Goal: Transaction & Acquisition: Purchase product/service

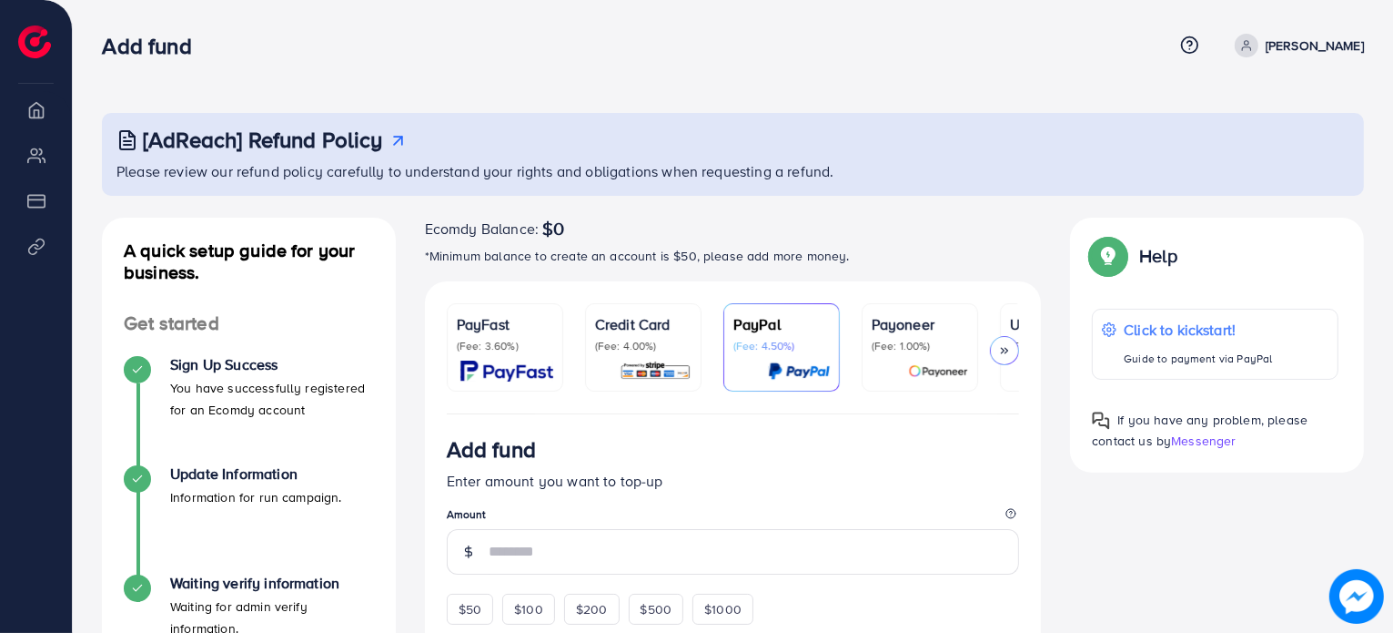
click at [502, 360] on img at bounding box center [507, 370] width 93 height 21
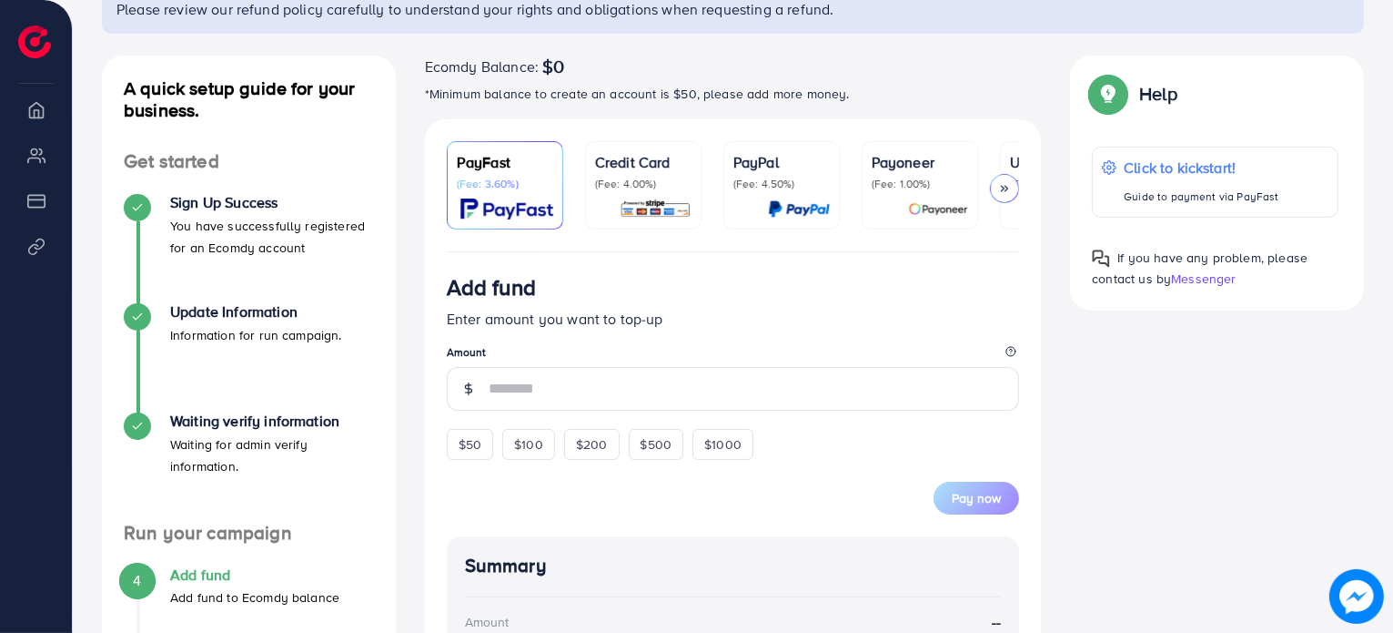
scroll to position [182, 0]
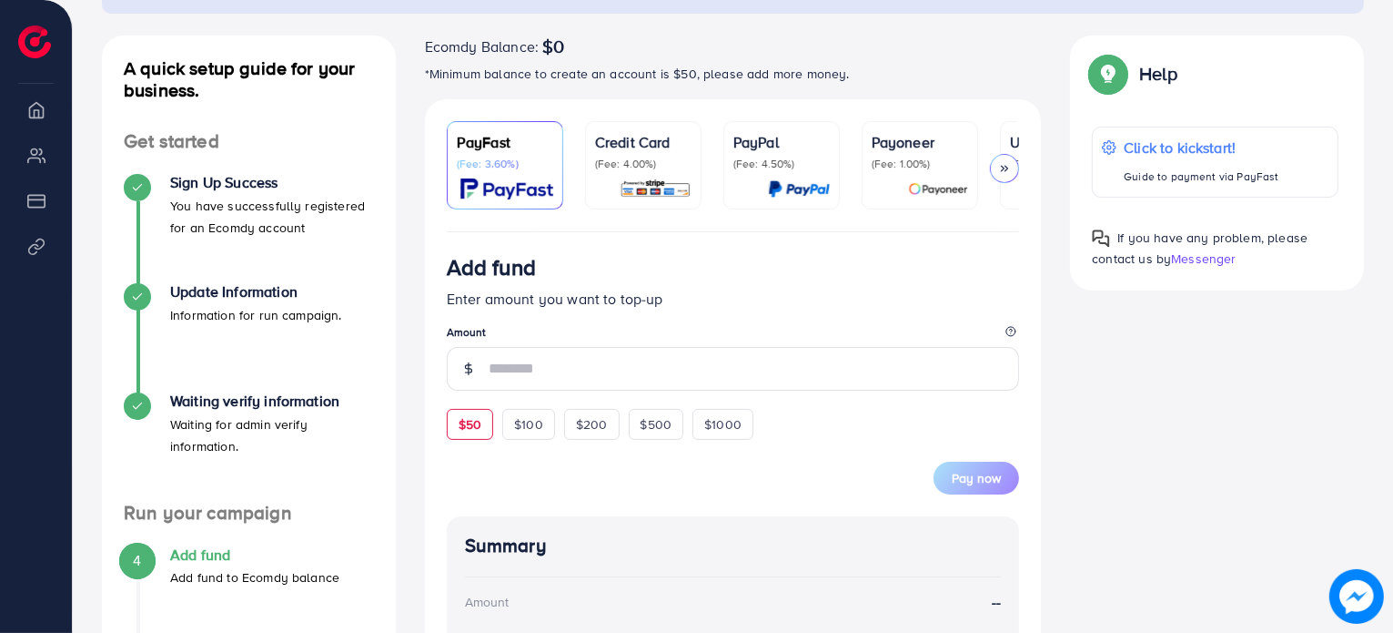
click at [475, 431] on span "$50" at bounding box center [470, 424] width 23 height 18
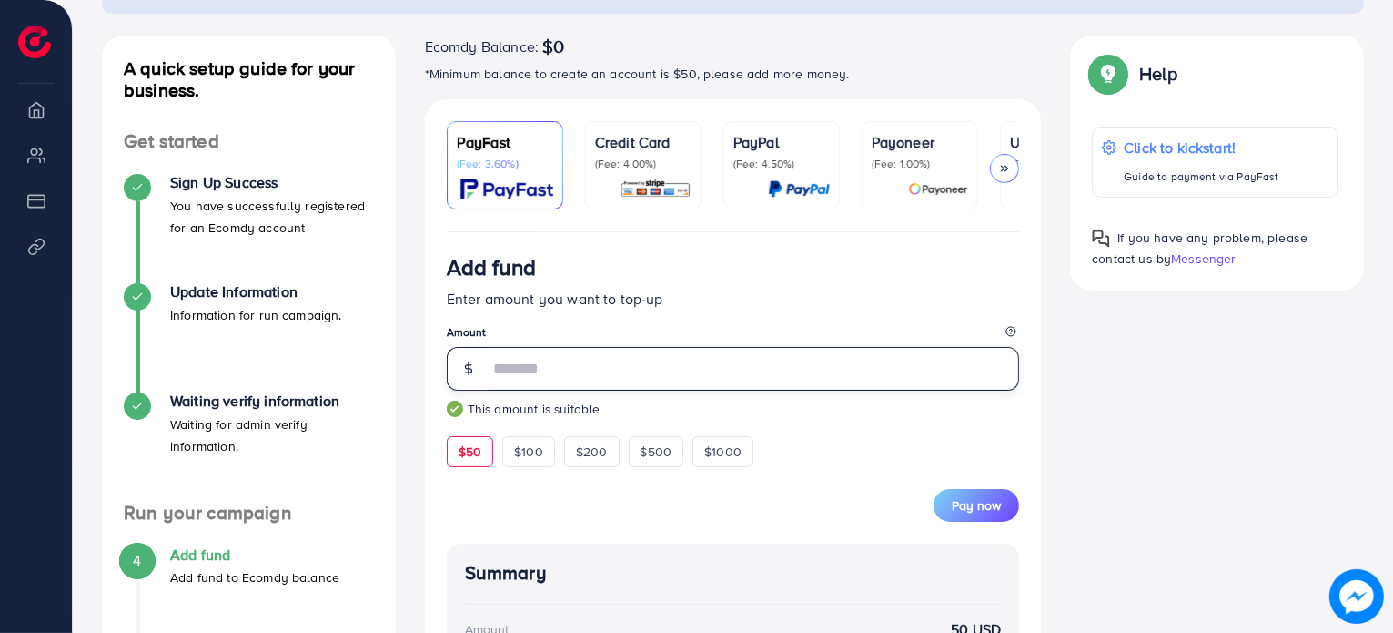
drag, startPoint x: 521, startPoint y: 382, endPoint x: 473, endPoint y: 366, distance: 50.1
click at [473, 366] on div "**" at bounding box center [733, 369] width 573 height 44
drag, startPoint x: 532, startPoint y: 379, endPoint x: 470, endPoint y: 364, distance: 63.6
click at [470, 364] on div "**" at bounding box center [733, 369] width 573 height 44
type input "**"
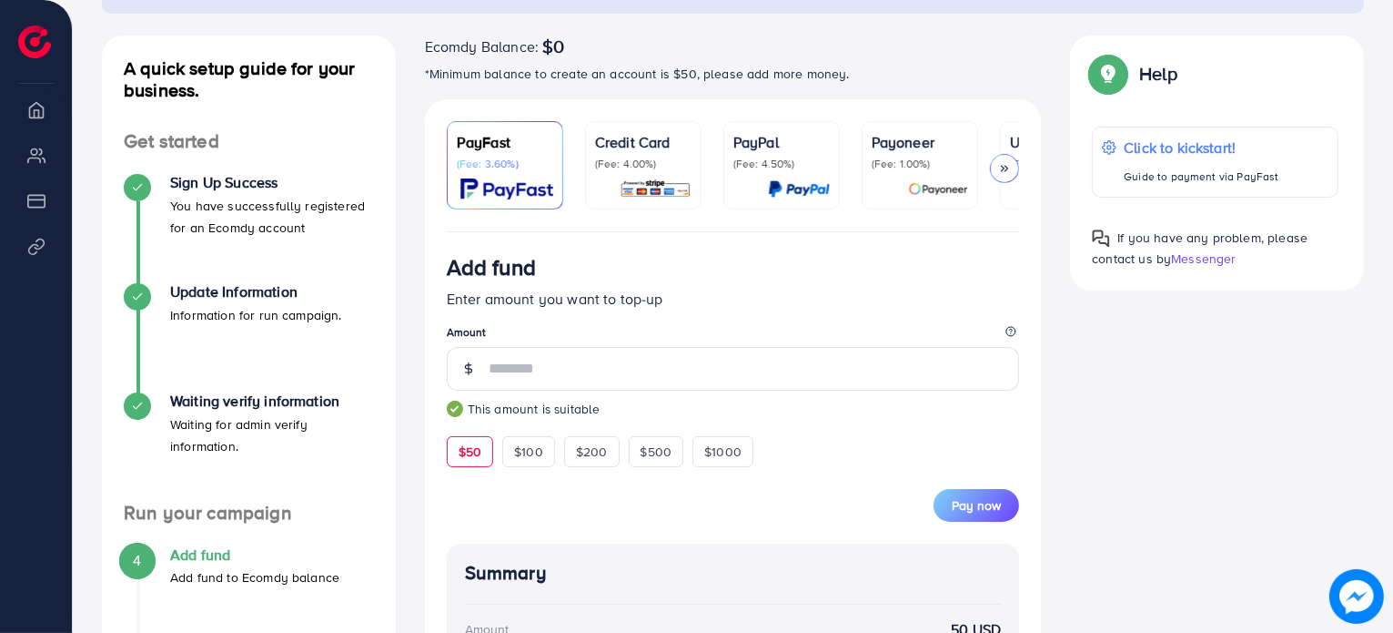
click at [575, 346] on legend "Amount" at bounding box center [733, 335] width 573 height 23
click at [1003, 160] on div at bounding box center [1004, 168] width 29 height 29
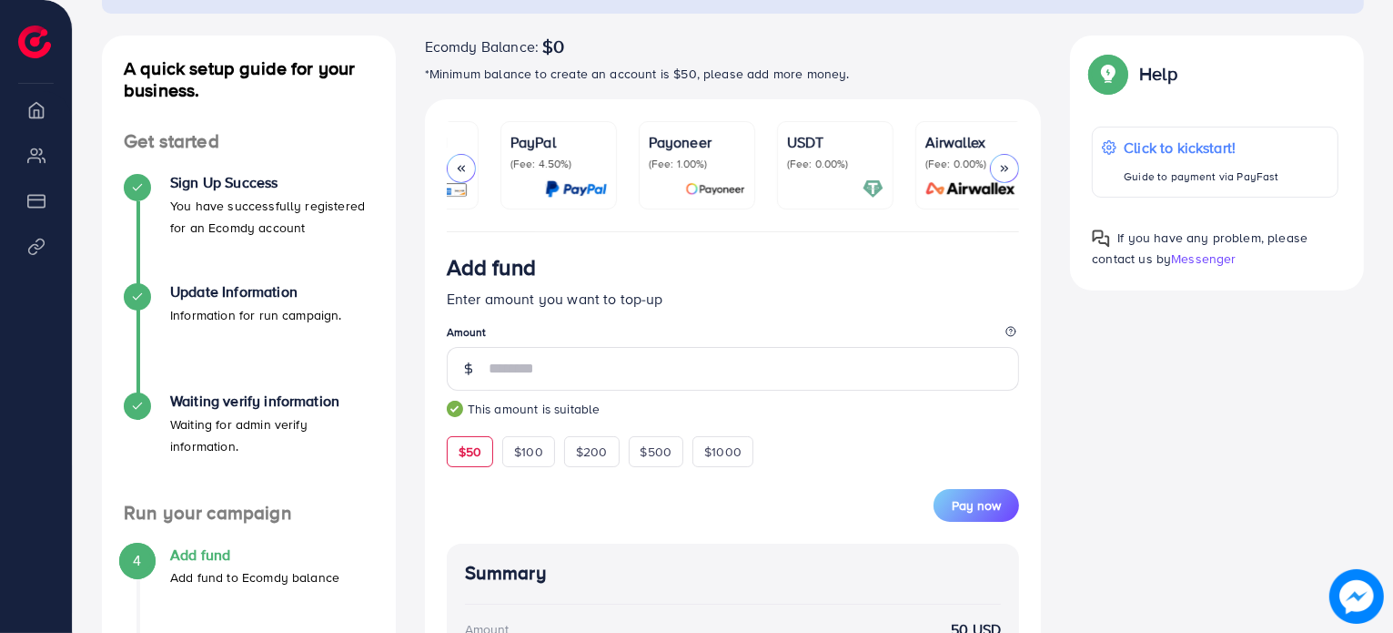
scroll to position [0, 235]
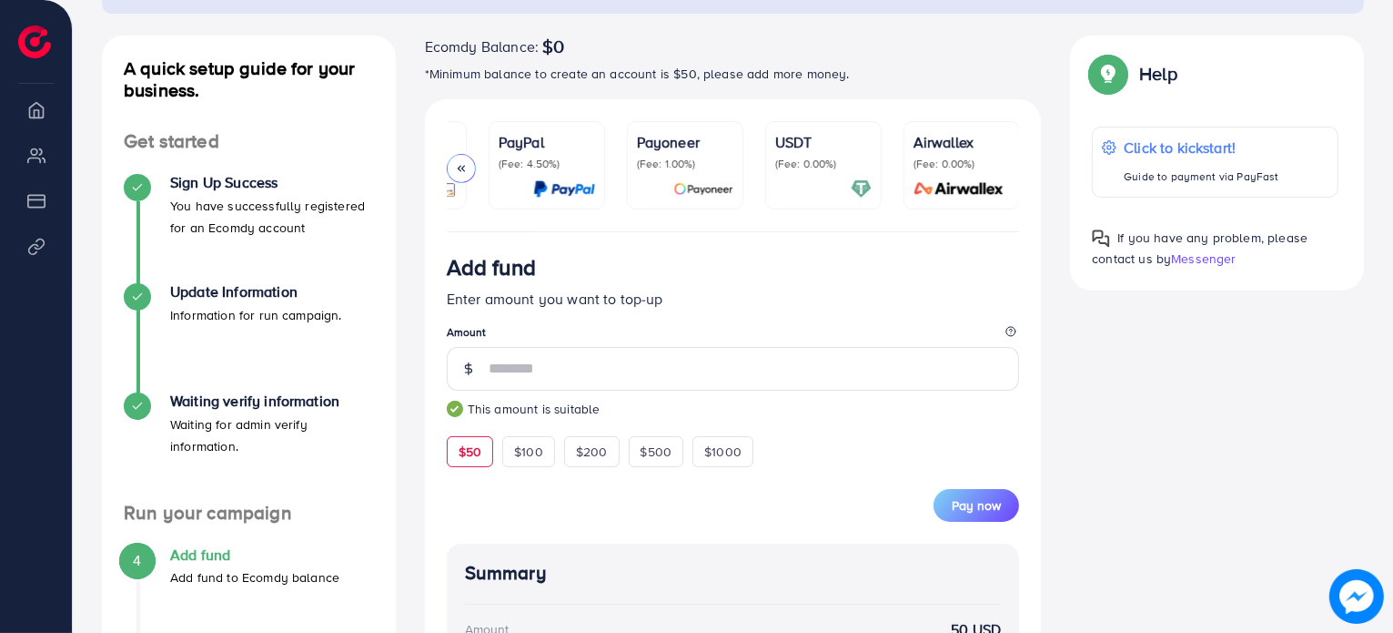
click at [1003, 160] on p "(Fee: 0.00%)" at bounding box center [962, 164] width 96 height 15
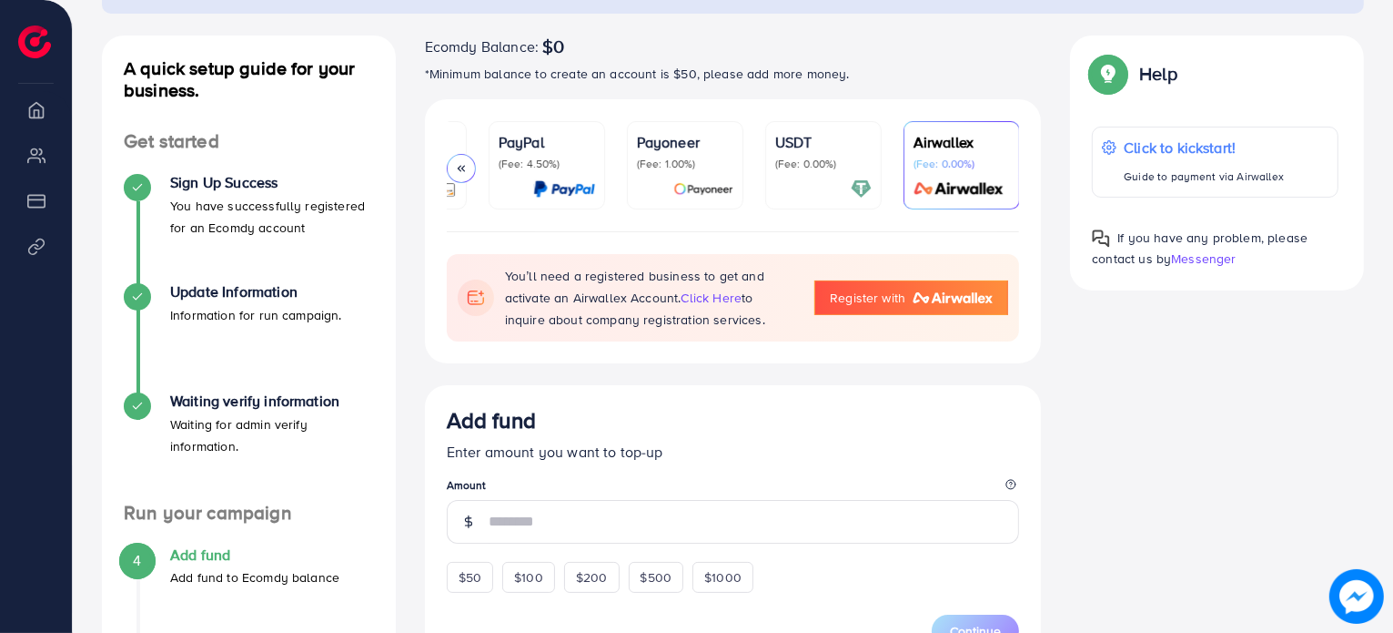
click at [821, 187] on div at bounding box center [823, 188] width 96 height 21
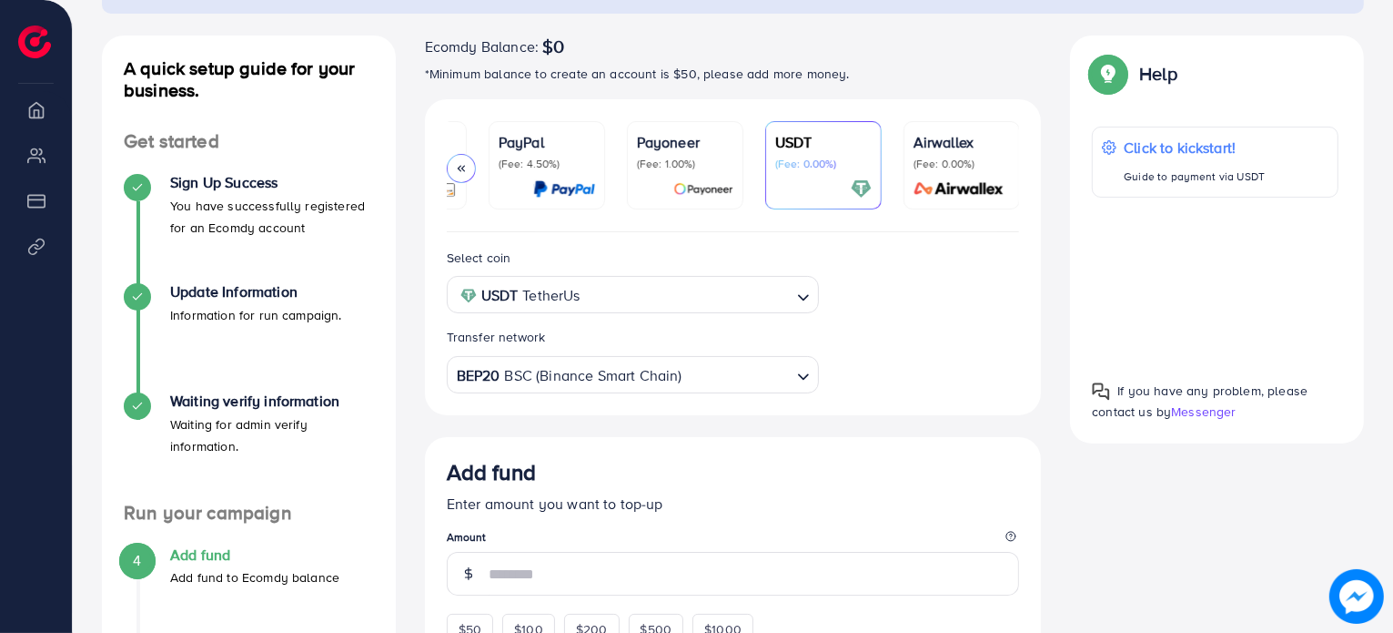
click at [662, 158] on p "(Fee: 1.00%)" at bounding box center [685, 164] width 96 height 15
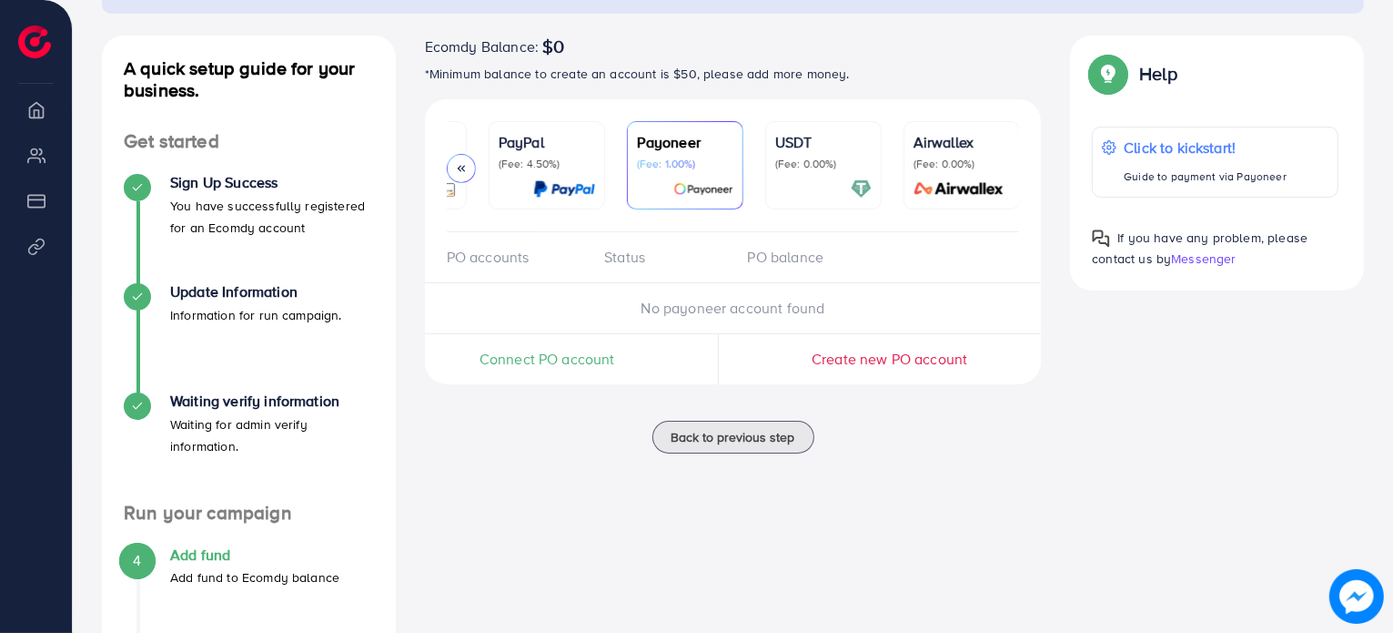
click at [587, 157] on p "(Fee: 4.50%)" at bounding box center [547, 164] width 96 height 15
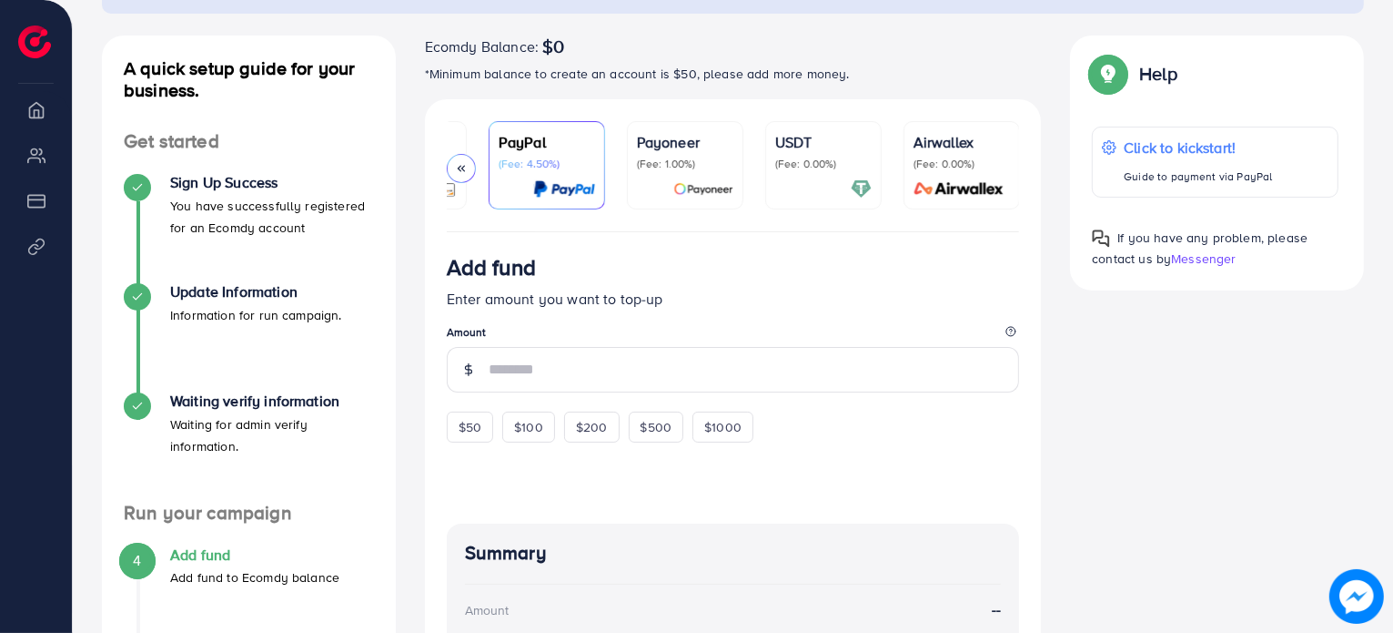
click at [465, 163] on icon at bounding box center [461, 168] width 13 height 13
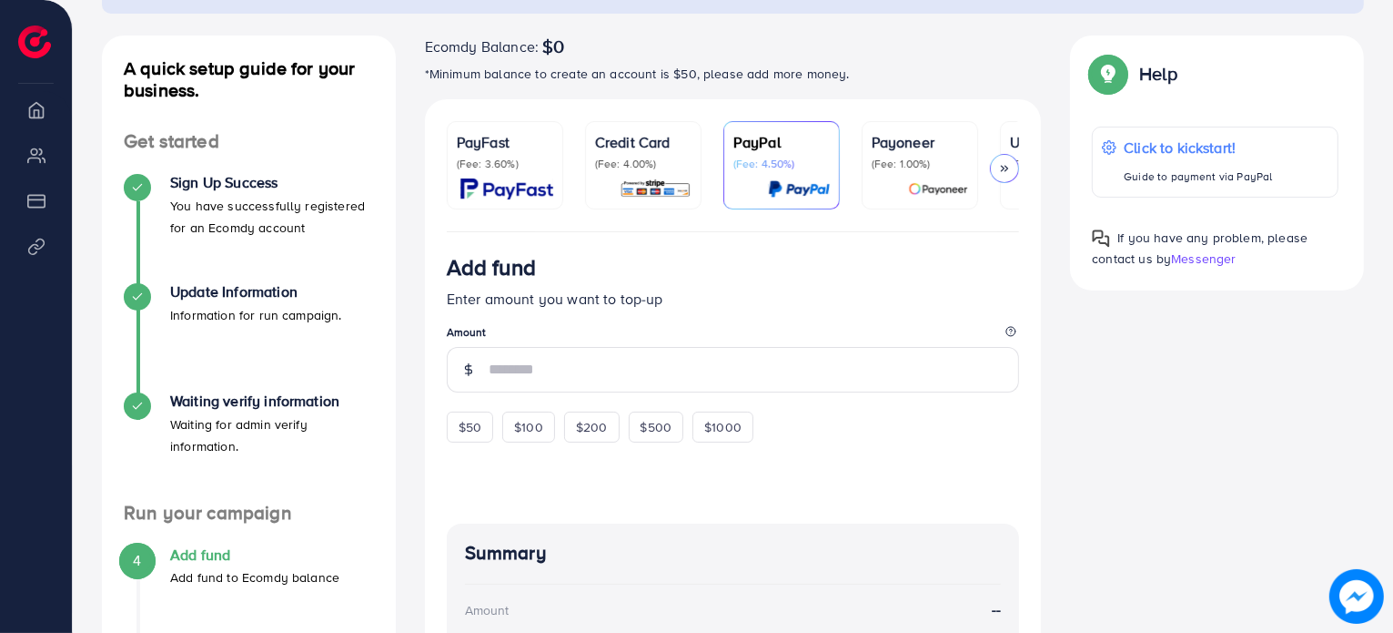
click at [633, 160] on p "(Fee: 4.00%)" at bounding box center [643, 164] width 96 height 15
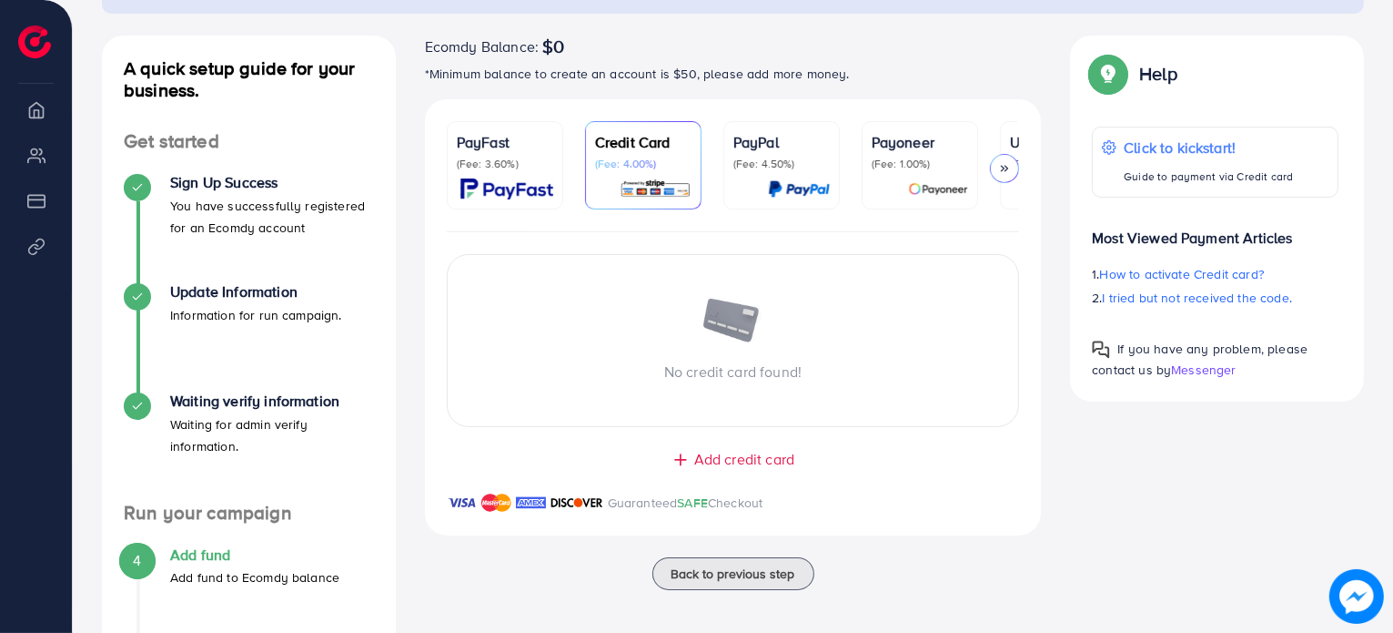
click at [495, 162] on p "(Fee: 3.60%)" at bounding box center [505, 164] width 96 height 15
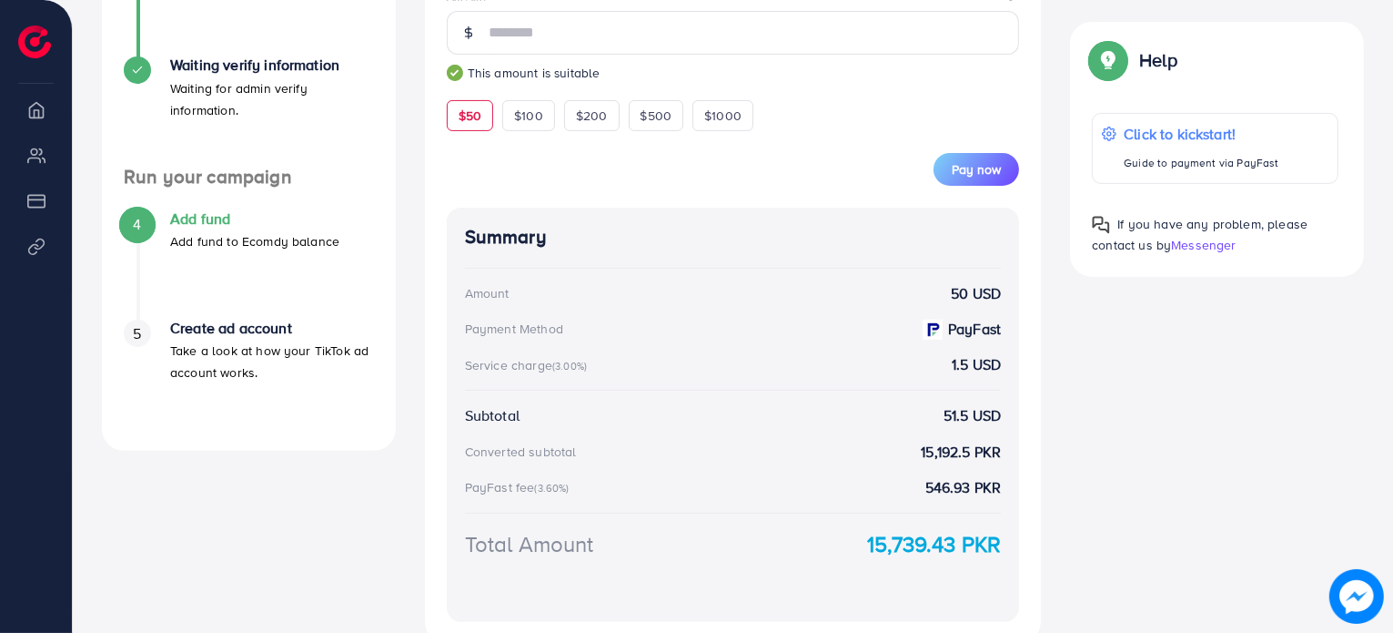
scroll to position [546, 0]
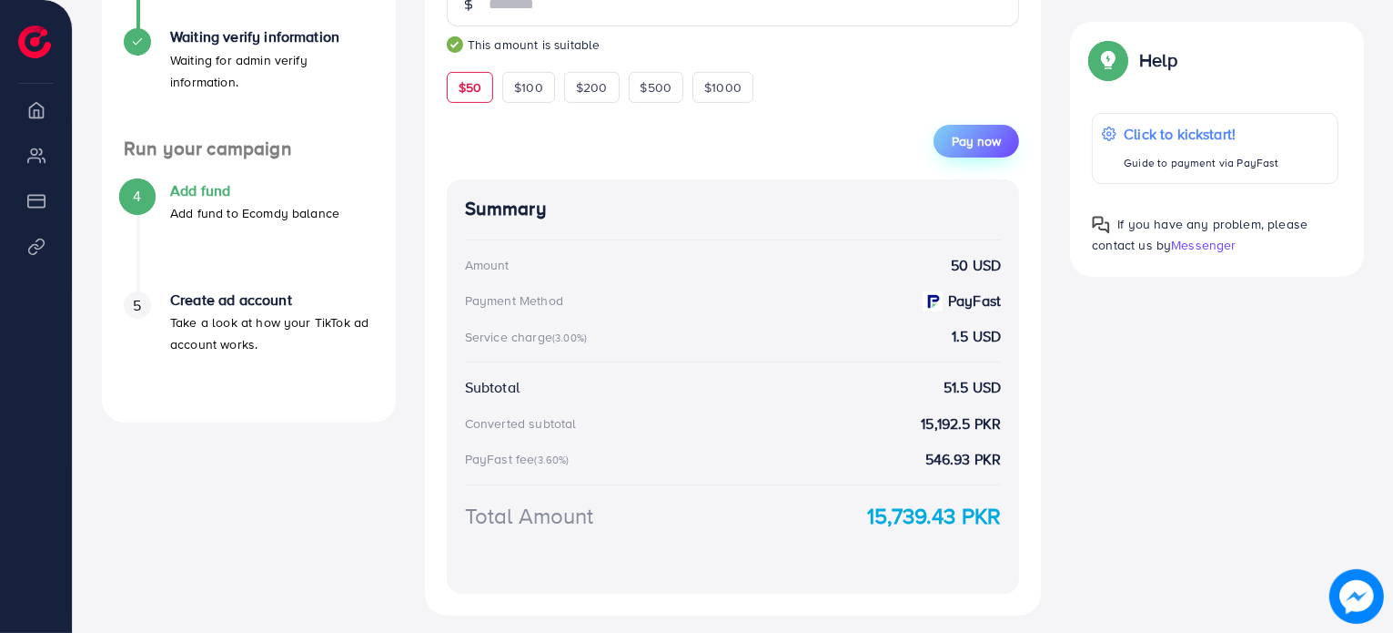
click at [987, 150] on span "Pay now" at bounding box center [976, 141] width 49 height 18
